Goal: Task Accomplishment & Management: Use online tool/utility

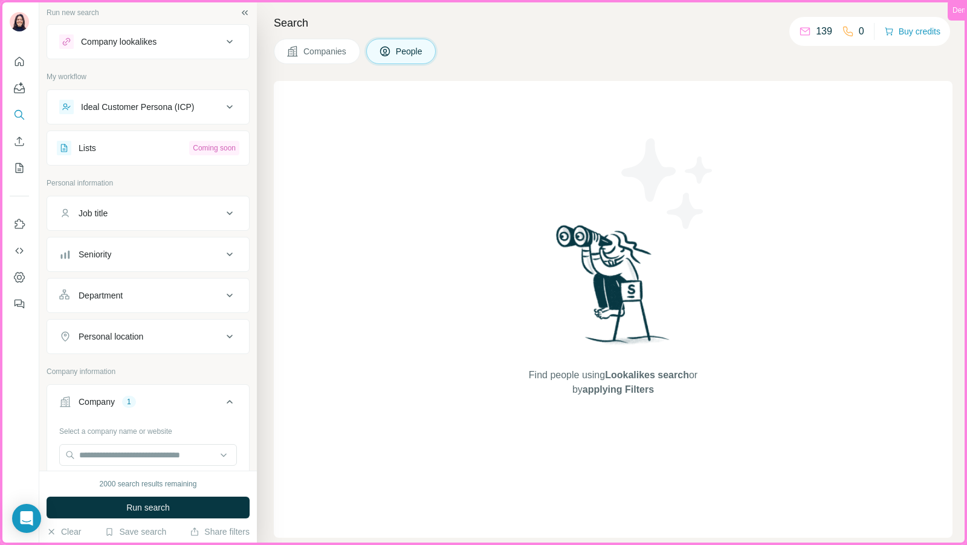
click at [214, 182] on p "Personal information" at bounding box center [148, 183] width 203 height 11
click at [111, 453] on input "text" at bounding box center [148, 455] width 178 height 22
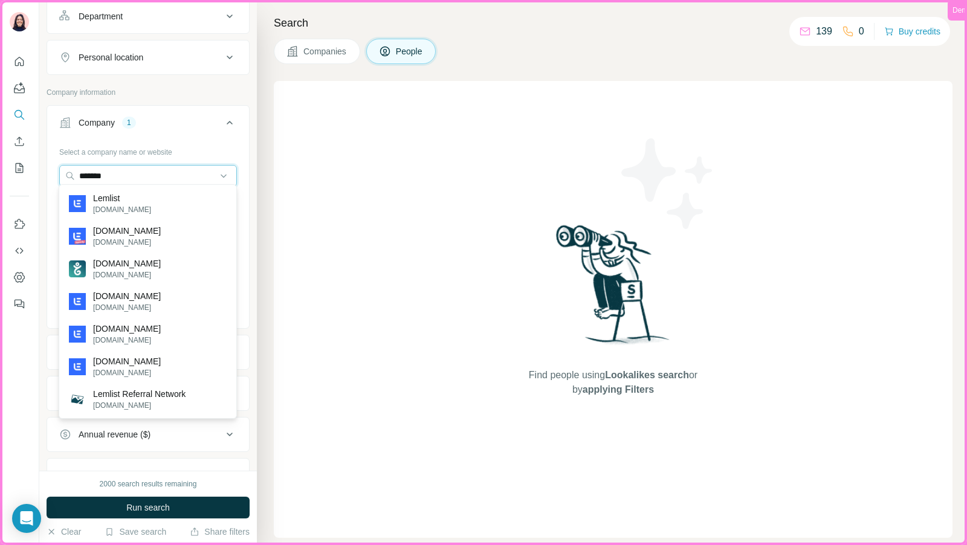
scroll to position [282, 0]
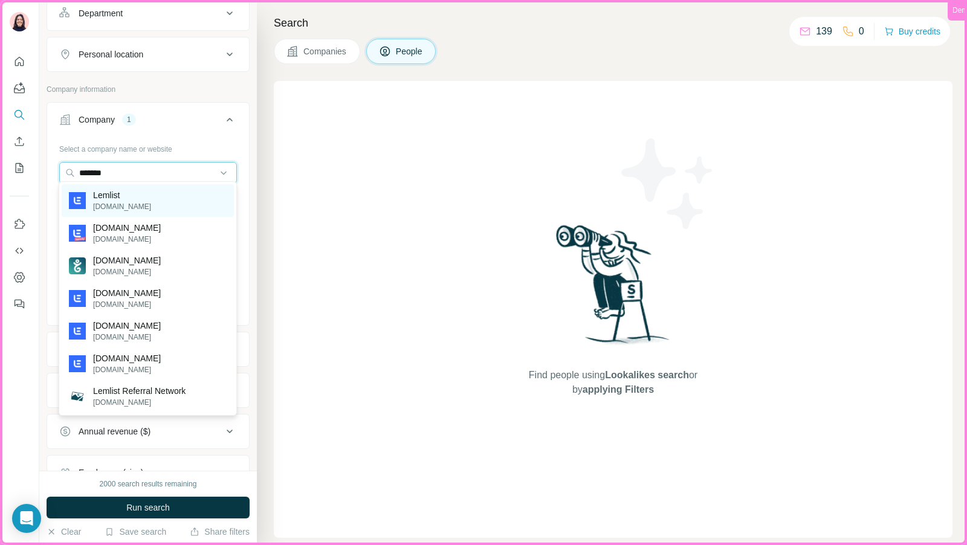
type input "*******"
click at [133, 208] on div "Lemlist [DOMAIN_NAME]" at bounding box center [148, 200] width 172 height 33
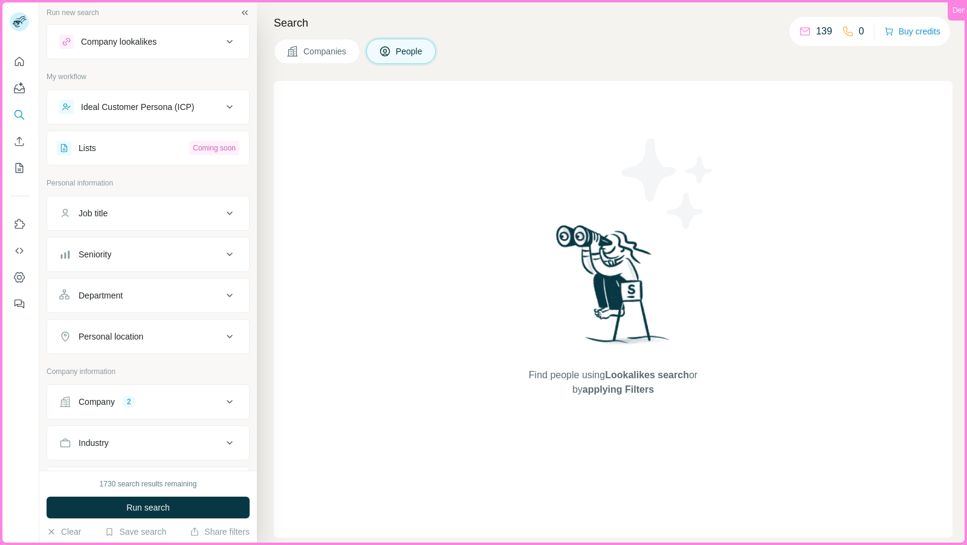
scroll to position [131, 0]
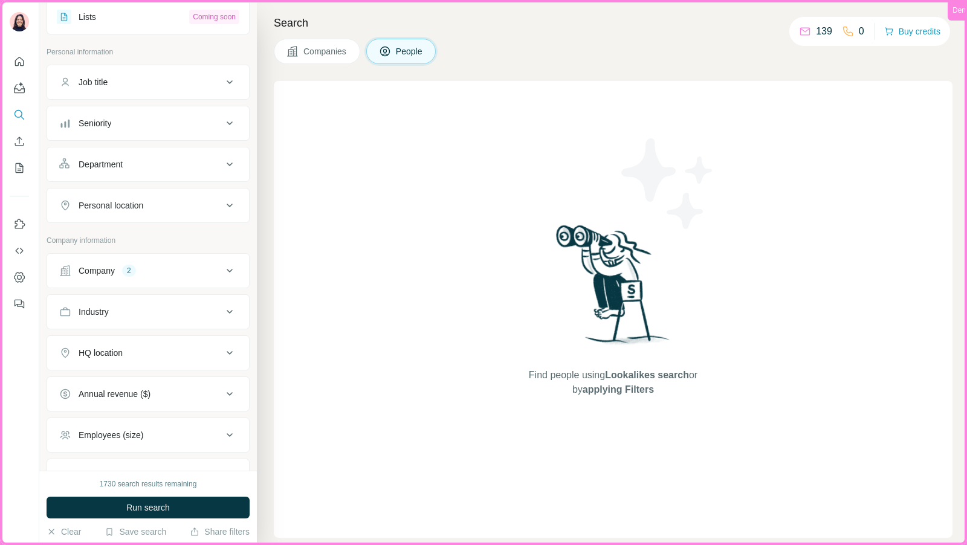
click at [149, 256] on button "Company 2" at bounding box center [148, 270] width 202 height 29
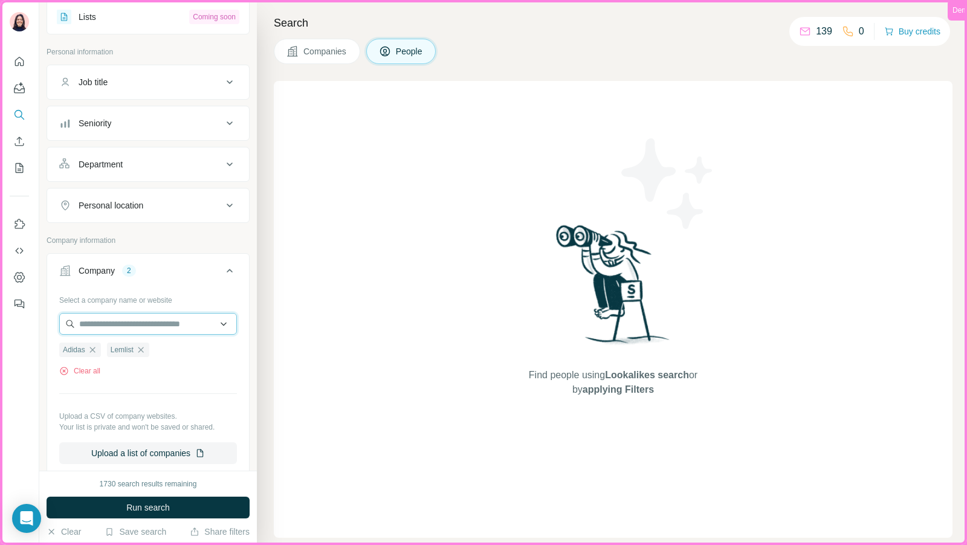
click at [127, 319] on input "text" at bounding box center [148, 324] width 178 height 22
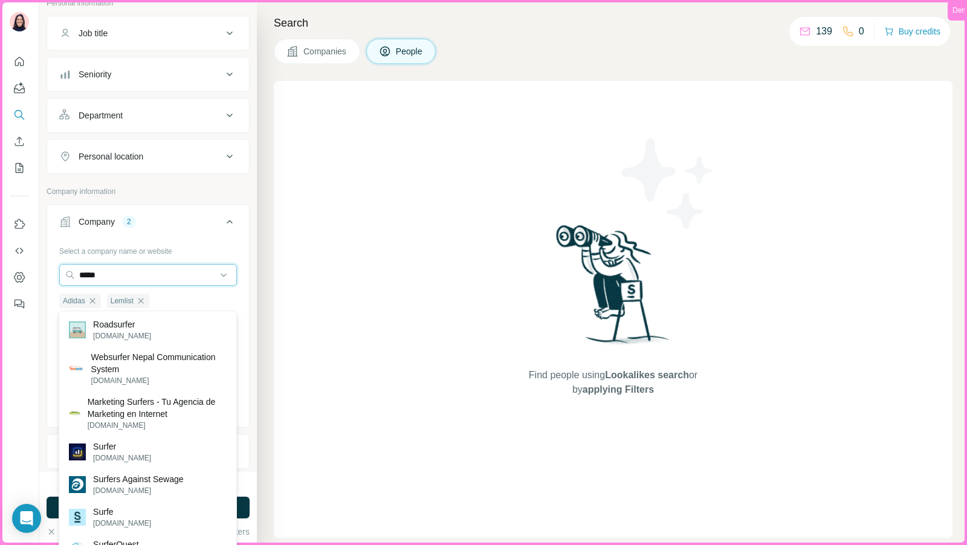
scroll to position [182, 0]
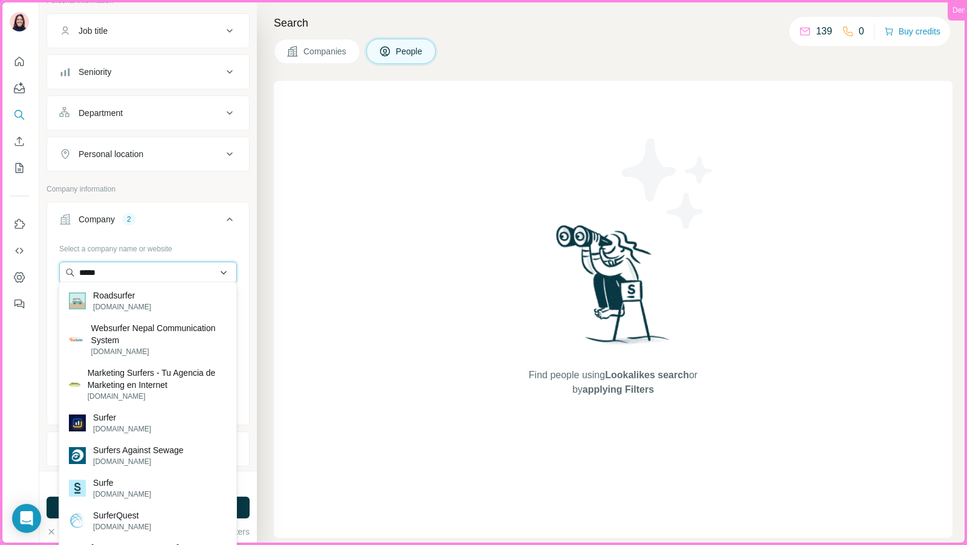
click at [156, 269] on input "*****" at bounding box center [148, 273] width 178 height 22
type input "*******"
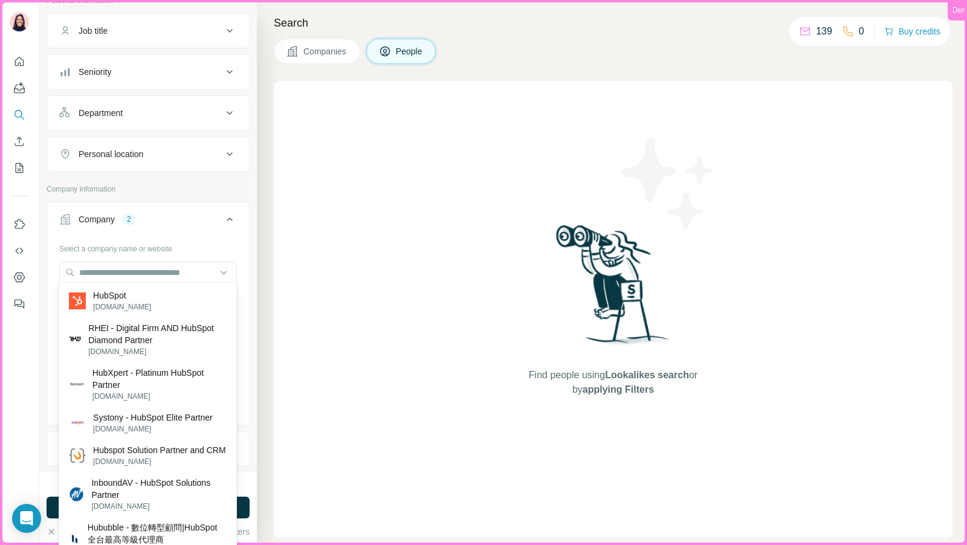
click at [196, 239] on div "Select a company name or website" at bounding box center [148, 247] width 178 height 16
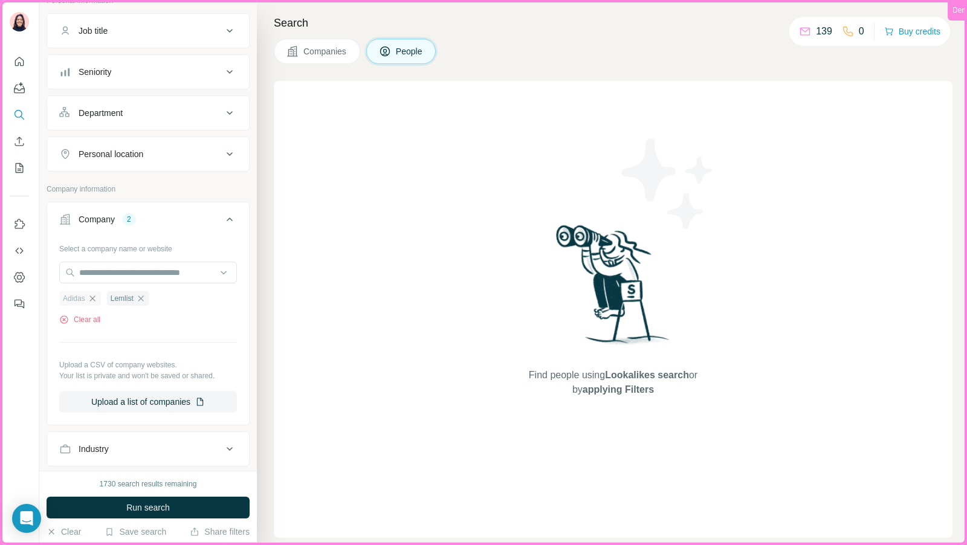
click at [92, 297] on icon "button" at bounding box center [93, 299] width 10 height 10
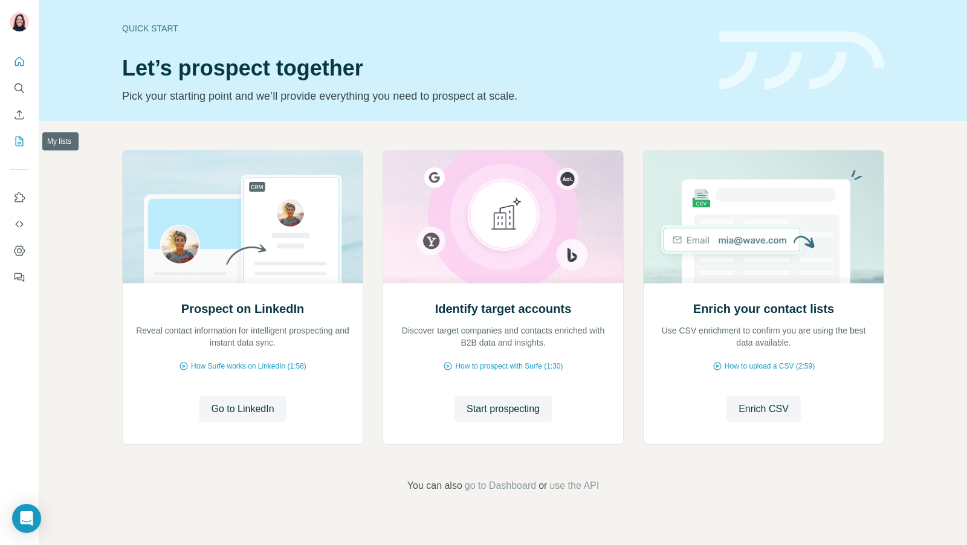
click at [20, 145] on icon "My lists" at bounding box center [19, 141] width 12 height 12
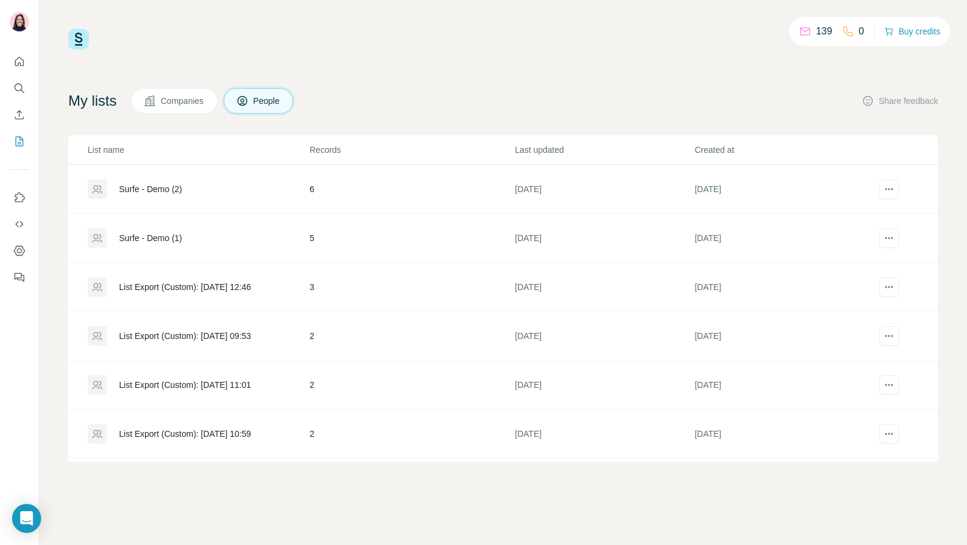
click at [210, 282] on div "List Export (Custom): 29/09/2025 12:46" at bounding box center [185, 287] width 132 height 12
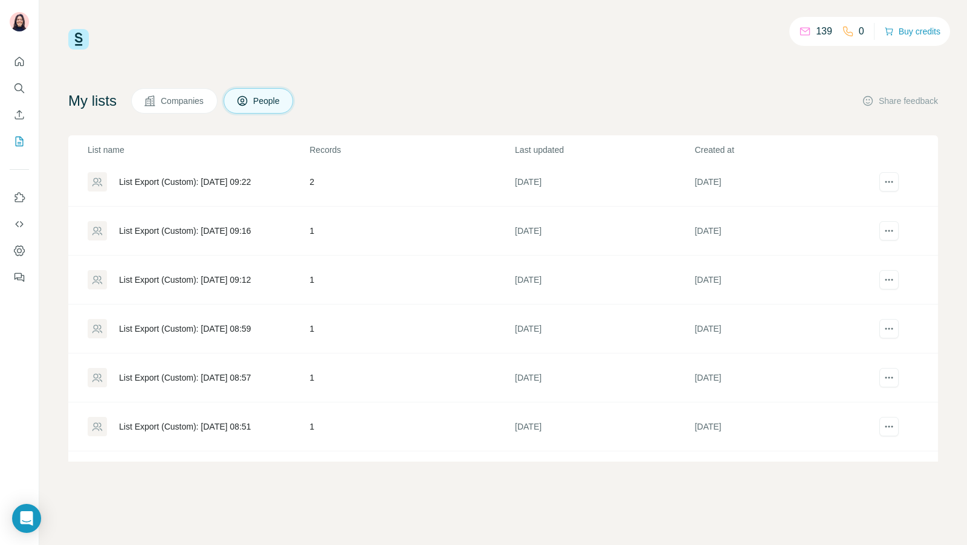
scroll to position [676, 0]
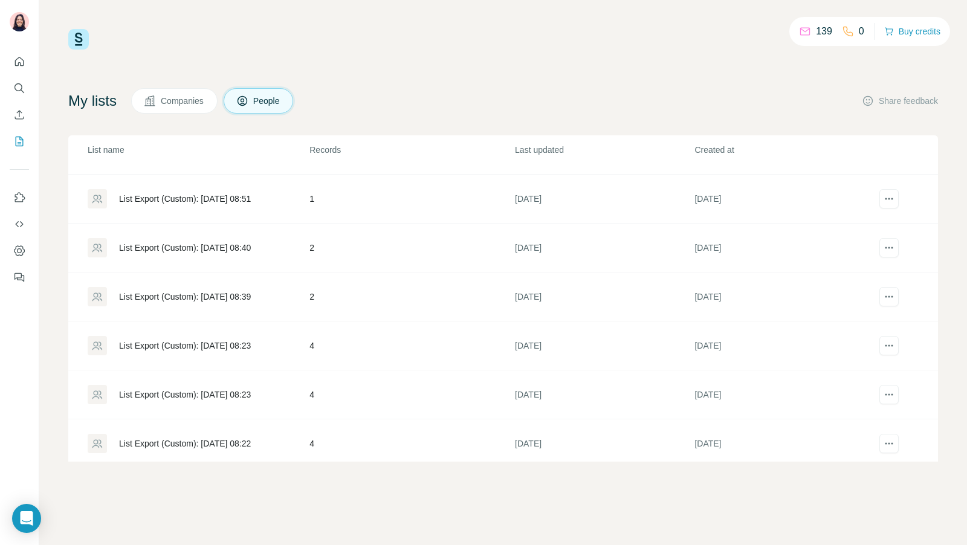
click at [221, 446] on div "List Export (Custom): 24/09/2025 08:22" at bounding box center [198, 443] width 221 height 19
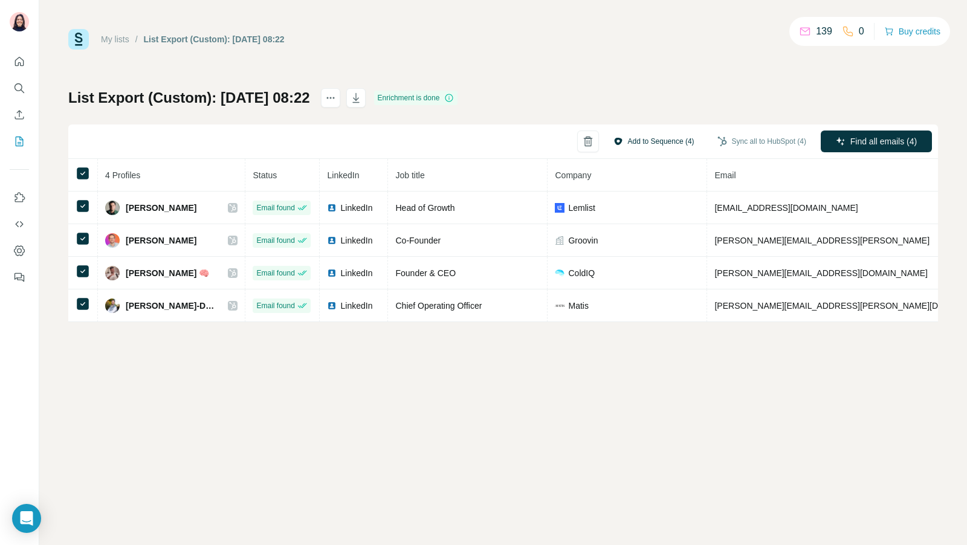
click at [658, 139] on button "Add to Sequence (4)" at bounding box center [654, 141] width 98 height 18
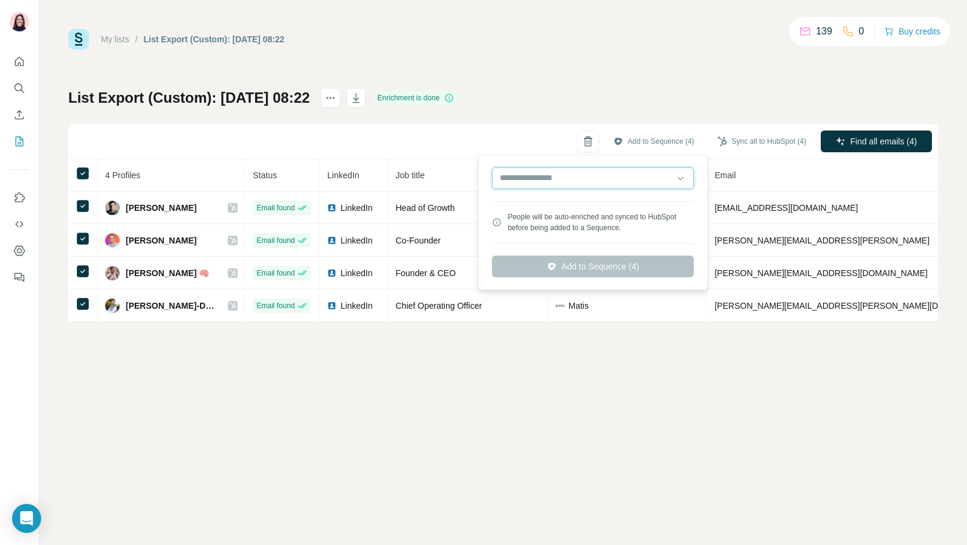
click at [596, 186] on input "text" at bounding box center [593, 178] width 202 height 22
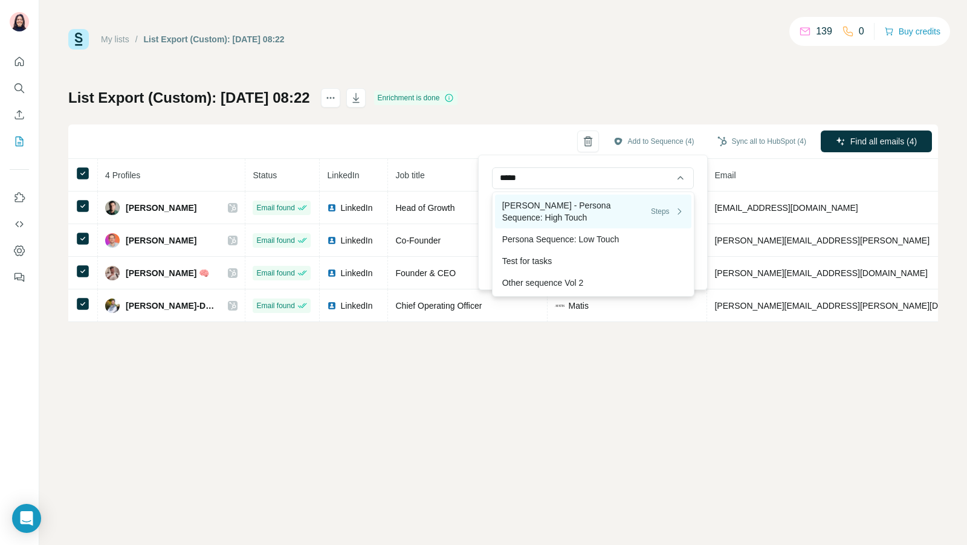
click at [576, 208] on div "Peter - Persona Sequence: High Touch Steps" at bounding box center [593, 211] width 182 height 24
type input "**********"
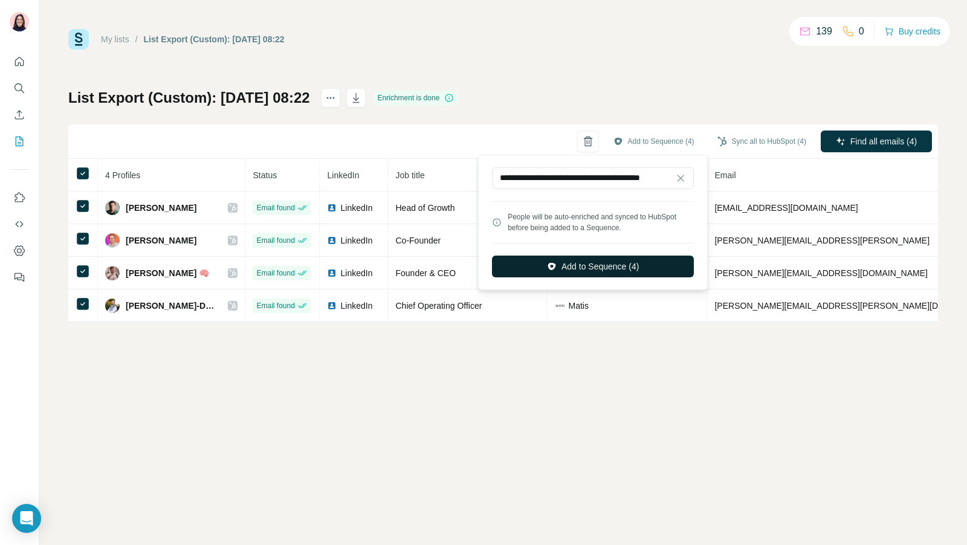
click at [659, 261] on button "Add to Sequence (4)" at bounding box center [593, 267] width 202 height 22
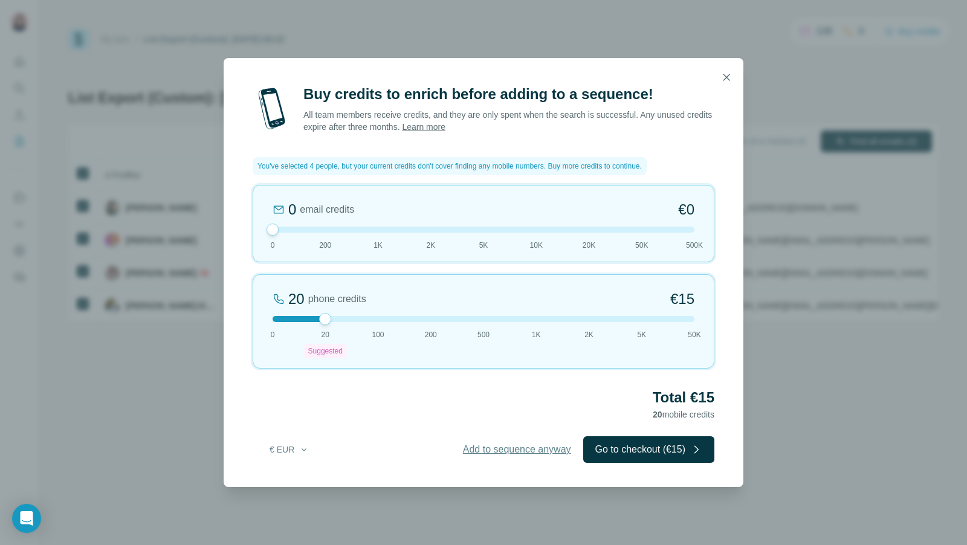
click at [504, 450] on span "Add to sequence anyway" at bounding box center [517, 449] width 108 height 15
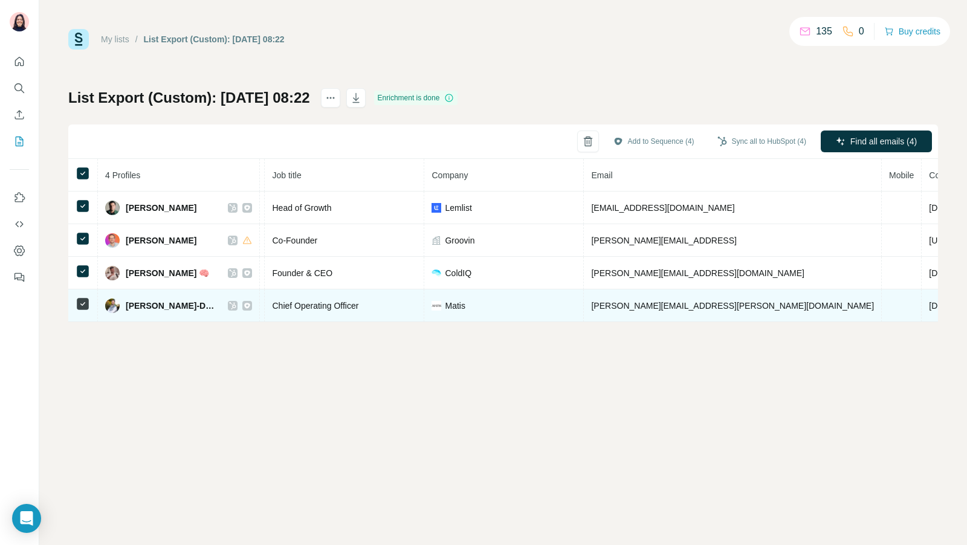
scroll to position [0, 141]
